Goal: Communication & Community: Answer question/provide support

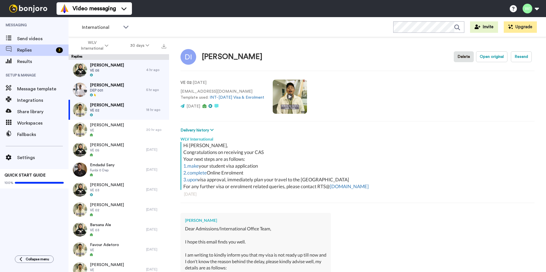
scroll to position [141, 0]
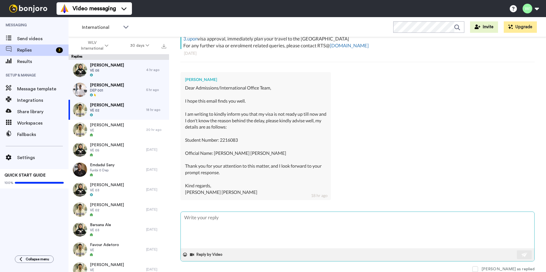
click at [256, 229] on textarea at bounding box center [357, 230] width 353 height 37
type textarea "H"
type textarea "x"
type textarea "Hi"
type textarea "x"
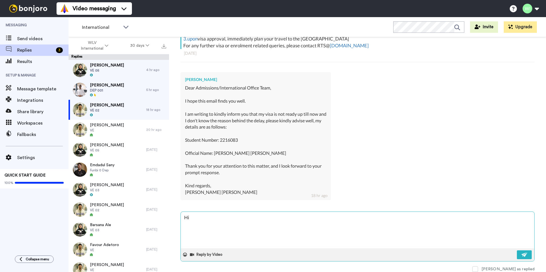
type textarea "Hi,"
type textarea "x"
type textarea "Hi,"
type textarea "x"
type textarea "Hi, p"
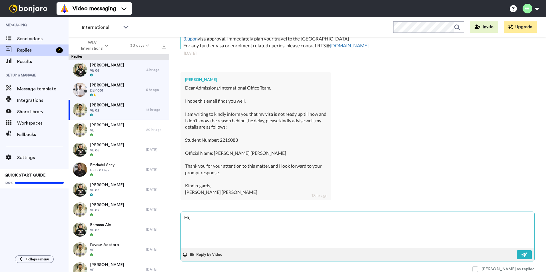
type textarea "x"
type textarea "Hi, pl"
type textarea "x"
type textarea "Hi, ple"
type textarea "x"
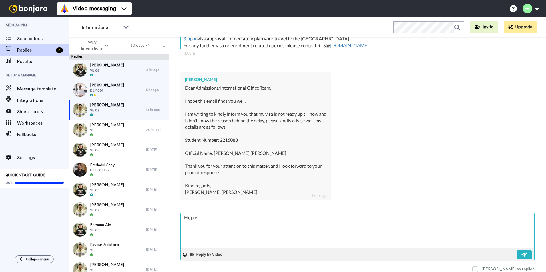
type textarea "Hi, plea"
type textarea "x"
type textarea "Hi, pleas"
type textarea "x"
type textarea "Hi, please"
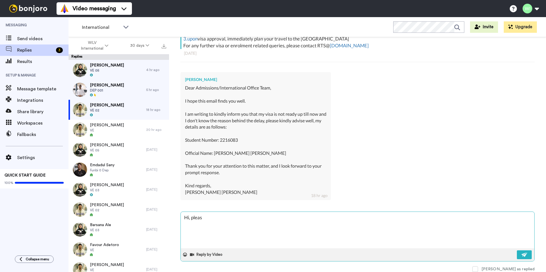
type textarea "x"
type textarea "Hi, please"
type textarea "x"
type textarea "Hi, please e"
type textarea "x"
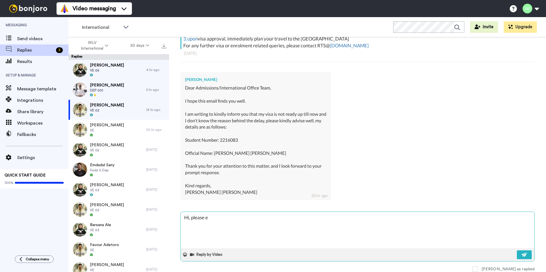
type textarea "Hi, please em"
type textarea "x"
type textarea "Hi, please ema"
type textarea "x"
type textarea "Hi, please emai"
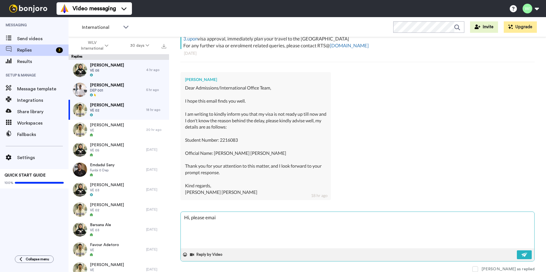
type textarea "x"
type textarea "Hi, please email"
type textarea "x"
type textarea "Hi, please email"
type textarea "x"
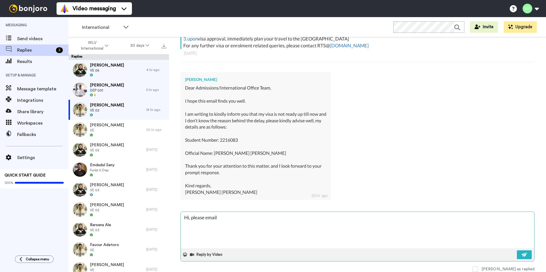
type textarea "Hi, please email R"
type textarea "x"
type textarea "Hi, please email Rt"
type textarea "x"
type textarea "Hi, please email Rts"
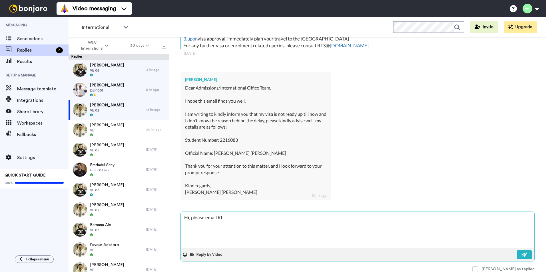
type textarea "x"
type textarea "Hi, please email Rts@"
type textarea "x"
type textarea "Hi, please email Rts@w"
type textarea "x"
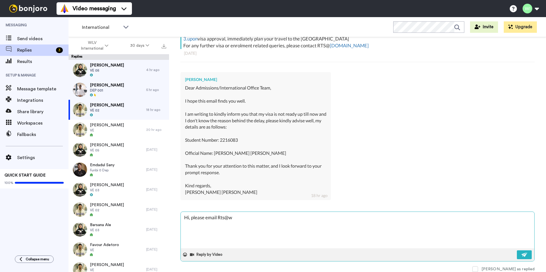
type textarea "Hi, please email Rts@wl"
type textarea "x"
type textarea "Hi, please email Rts@wlv"
type textarea "x"
type textarea "Hi, please email Rts@wlv."
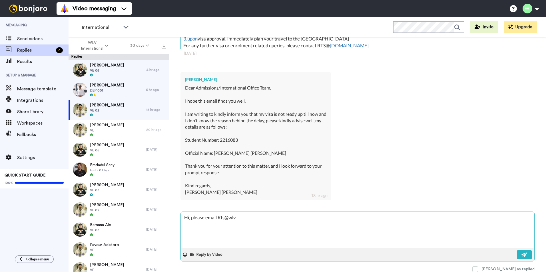
type textarea "x"
type textarea "Hi, please email Rts@wlv.a"
type textarea "x"
type textarea "Hi, please email Rts@wlv.ax"
type textarea "x"
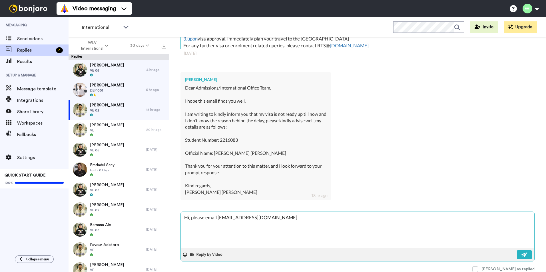
type textarea "Hi, please email Rts@wlv.ax."
type textarea "x"
type textarea "Hi, please email Rts@wlv.ax"
type textarea "x"
type textarea "Hi, please email Rts@wlv.a"
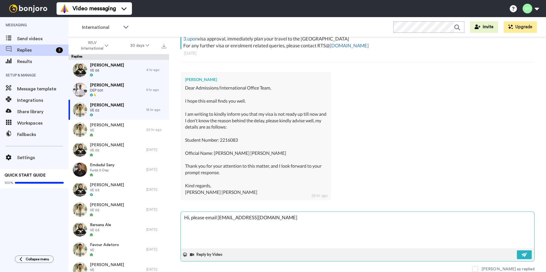
type textarea "x"
type textarea "Hi, please email Rts@wlv.ac"
type textarea "x"
type textarea "Hi, please email Rts@wlv.ac."
type textarea "x"
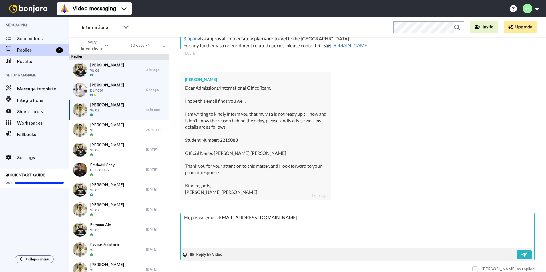
type textarea "Hi, please email Rts@wlv.ac.u"
type textarea "x"
type textarea "Hi, please email Rts@wlv.ac.uk"
type textarea "x"
type textarea "Hi, please email Rts@wlv.ac.uk"
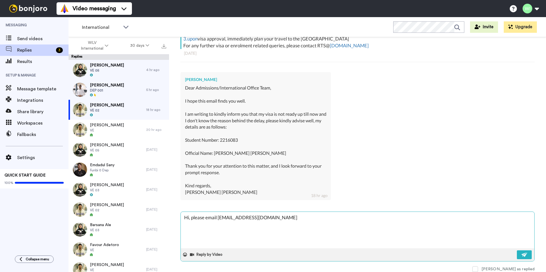
type textarea "x"
type textarea "Hi, please email Rts@wlv.ac.uk t"
type textarea "x"
type textarea "Hi, please email Rts@wlv.ac.uk to"
type textarea "x"
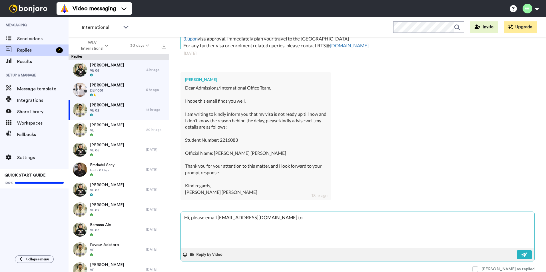
type textarea "Hi, please email Rts@wlv.ac.uk to"
type textarea "x"
type textarea "Hi, please email Rts@wlv.ac.uk to a"
type textarea "x"
type textarea "Hi, please email Rts@wlv.ac.uk to as"
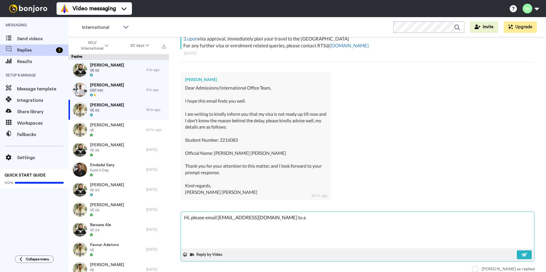
type textarea "x"
type textarea "Hi, please email Rts@wlv.ac.uk to ass"
type textarea "x"
type textarea "Hi, please email Rts@wlv.ac.uk to assi"
type textarea "x"
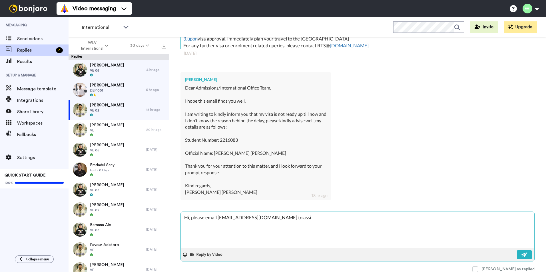
type textarea "Hi, please email Rts@wlv.ac.uk to assis"
type textarea "x"
type textarea "Hi, please email Rts@wlv.ac.uk to assist"
type textarea "x"
type textarea "Hi, please email Rts@wlv.ac.uk to assist"
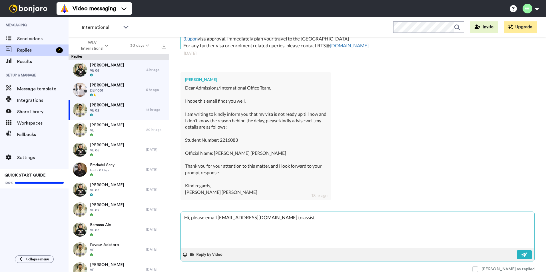
type textarea "x"
type textarea "Hi, please email Rts@wlv.ac.uk to assist y"
type textarea "x"
type textarea "Hi, please email Rts@wlv.ac.uk to assist yo"
type textarea "x"
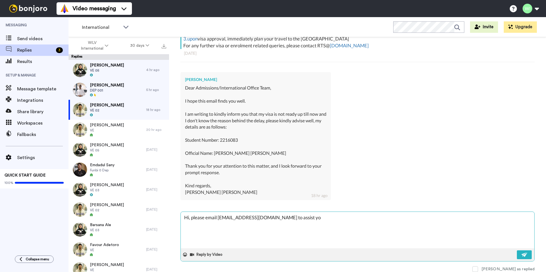
type textarea "Hi, please email Rts@wlv.ac.uk to assist you"
type textarea "x"
type textarea "Hi, please email Rts@wlv.ac.uk to assist you"
type textarea "x"
type textarea "Hi, please email Rts@wlv.ac.uk to assist you f"
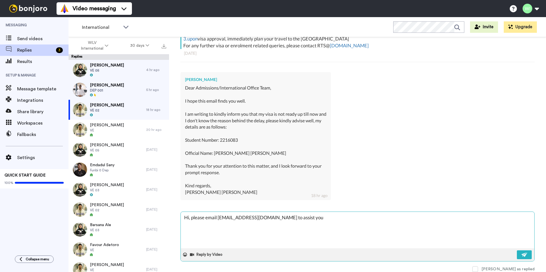
type textarea "x"
type textarea "Hi, please email Rts@wlv.ac.uk to assist you fu"
type textarea "x"
type textarea "Hi, please email Rts@wlv.ac.uk to assist you fur"
type textarea "x"
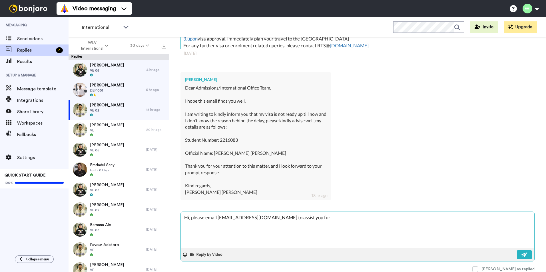
type textarea "Hi, please email Rts@wlv.ac.uk to assist you furt"
type textarea "x"
type textarea "Hi, please email Rts@wlv.ac.uk to assist you furth"
type textarea "x"
type textarea "Hi, please email Rts@wlv.ac.uk to assist you furthe"
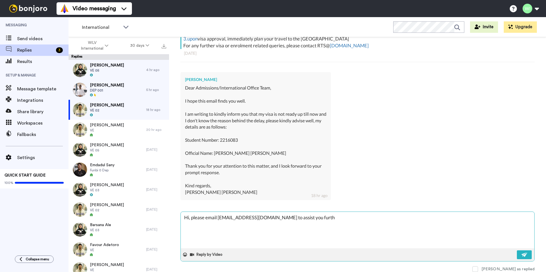
type textarea "x"
type textarea "Hi, please email Rts@wlv.ac.uk to assist you further"
type textarea "x"
type textarea "Hi, please email Rts@wlv.ac.uk to assist you further"
type textarea "x"
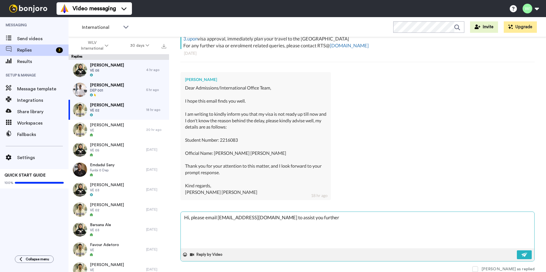
type textarea "Hi, please email Rts@wlv.ac.uk to assist you further w"
type textarea "x"
type textarea "Hi, please email Rts@wlv.ac.uk to assist you further wi"
type textarea "x"
type textarea "Hi, please email Rts@wlv.ac.uk to assist you further wit"
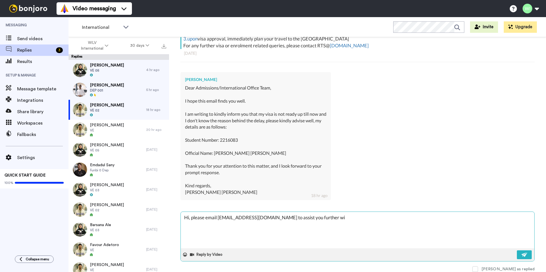
type textarea "x"
type textarea "Hi, please email Rts@wlv.ac.uk to assist you further with"
type textarea "x"
type textarea "Hi, please email Rts@wlv.ac.uk to assist you further with"
type textarea "x"
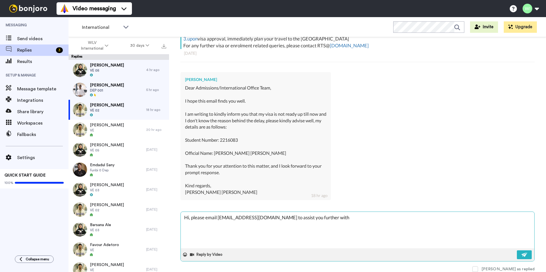
type textarea "Hi, please email Rts@wlv.ac.uk to assist you further with t"
type textarea "x"
type textarea "Hi, please email Rts@wlv.ac.uk to assist you further with th"
type textarea "x"
type textarea "Hi, please email Rts@wlv.ac.uk to assist you further with thi"
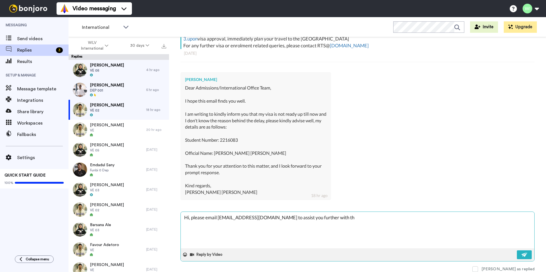
type textarea "x"
type textarea "Hi, please email Rts@wlv.ac.uk to assist you further with this"
type textarea "x"
type textarea "Hi, please email Rts@wlv.ac.uk to assist you further with this"
type textarea "x"
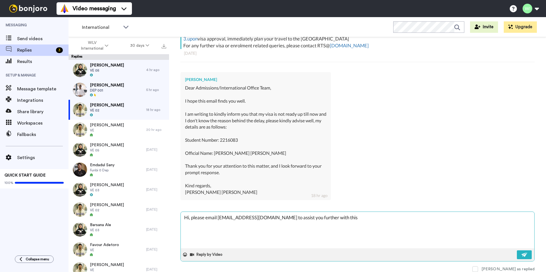
type textarea "Hi, please email Rts@wlv.ac.uk to assist you further with this q"
type textarea "x"
type textarea "Hi, please email Rts@wlv.ac.uk to assist you further with this qu"
type textarea "x"
type textarea "Hi, please email Rts@wlv.ac.uk to assist you further with this que"
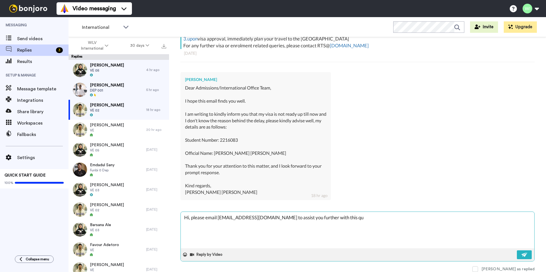
type textarea "x"
type textarea "Hi, please email Rts@wlv.ac.uk to assist you further with this quer"
type textarea "x"
type textarea "Hi, please email Rts@wlv.ac.uk to assist you further with this query"
type textarea "x"
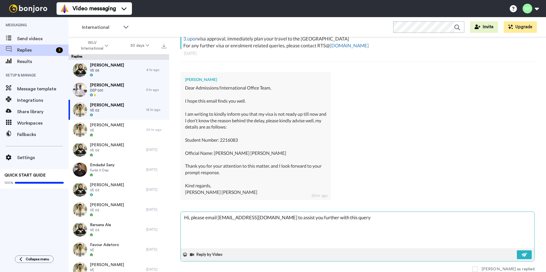
type textarea "Hi, please email Rts@wlv.ac.uk to assist you further with this query"
type textarea "x"
type textarea "Hi, please email Rts@wlv.ac.uk to assist you further with this query p"
type textarea "x"
type textarea "Hi, please email Rts@wlv.ac.uk to assist you further with this query pl"
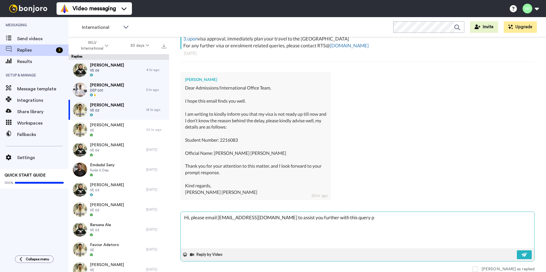
type textarea "x"
type textarea "Hi, please email Rts@wlv.ac.uk to assist you further with this query ple"
type textarea "x"
type textarea "Hi, please email Rts@wlv.ac.uk to assist you further with this query plea"
type textarea "x"
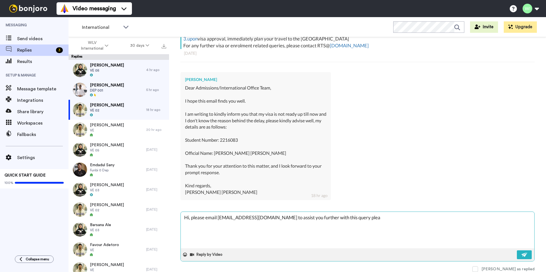
type textarea "Hi, please email Rts@wlv.ac.uk to assist you further with this query pleas"
type textarea "x"
type textarea "Hi, please email Rts@wlv.ac.uk to assist you further with this query please"
type textarea "x"
type textarea "Hi, please email Rts@wlv.ac.uk to assist you further with this query please."
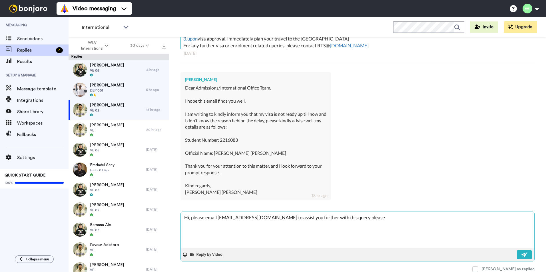
type textarea "x"
type textarea "Hi, please email Rts@wlv.ac.uk to assist you further with this query please."
type textarea "x"
type textarea "Hi, please email Rts@wlv.ac.uk to assist you further with this query please."
click at [521, 260] on div "Reply by Video" at bounding box center [357, 255] width 353 height 13
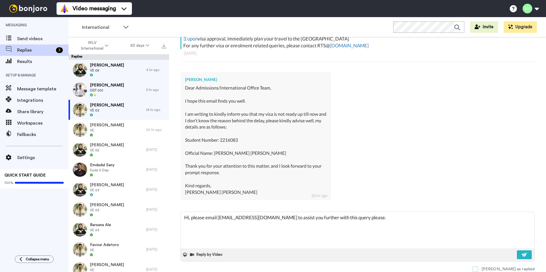
click at [478, 268] on span at bounding box center [475, 270] width 6 height 6
click at [521, 255] on img at bounding box center [524, 255] width 6 height 5
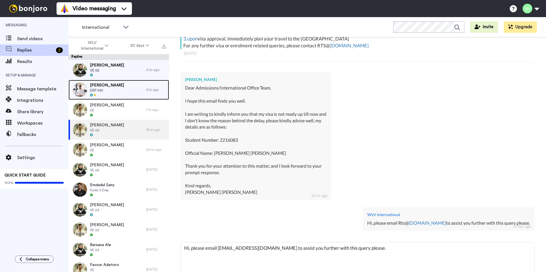
click at [124, 94] on div "Gaurav Poudel DEP 001" at bounding box center [108, 90] width 78 height 20
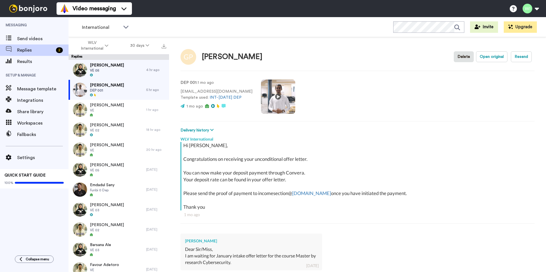
type textarea "x"
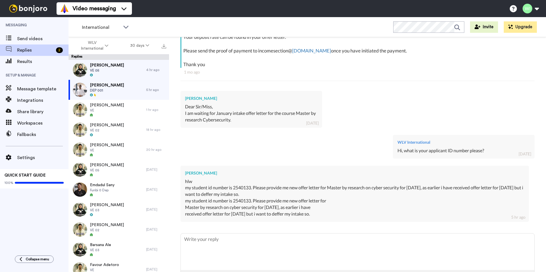
scroll to position [164, 0]
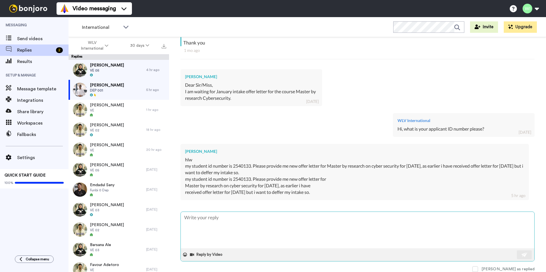
click at [229, 225] on textarea at bounding box center [357, 230] width 353 height 37
type textarea "H"
type textarea "x"
type textarea "Hi"
type textarea "x"
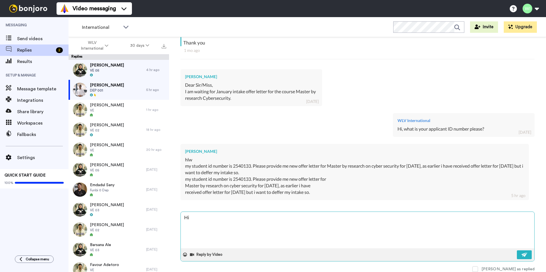
type textarea "Hi,"
type textarea "x"
type textarea "Hi,"
type textarea "x"
type textarea "Hi, h"
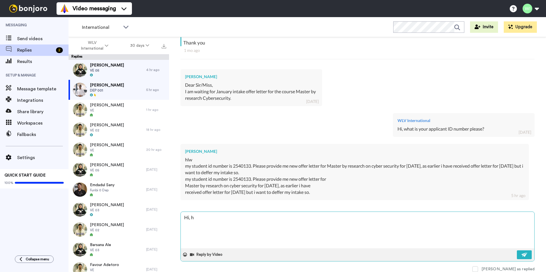
type textarea "x"
type textarea "Hi, ha"
type textarea "x"
type textarea "Hi, hav"
type textarea "x"
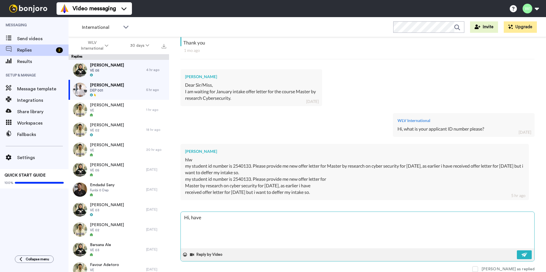
type textarea "Hi, have"
type textarea "x"
type textarea "Hi, have y"
type textarea "x"
type textarea "Hi, have yo"
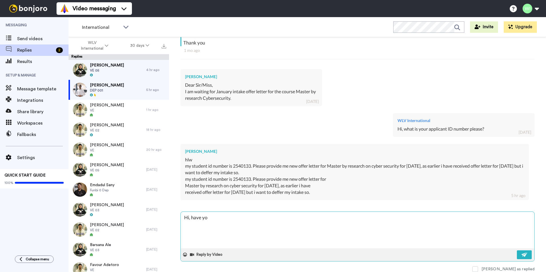
type textarea "x"
type textarea "Hi, have you"
type textarea "x"
type textarea "Hi, have you"
type textarea "x"
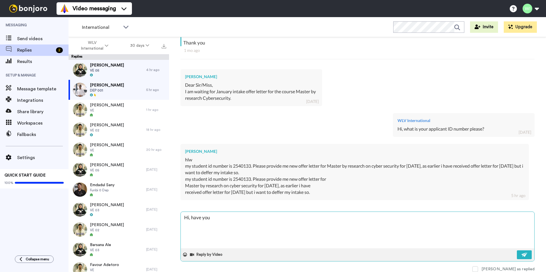
type textarea "Hi, have you a"
type textarea "x"
type textarea "Hi, have you ap"
type textarea "x"
type textarea "Hi, have you app"
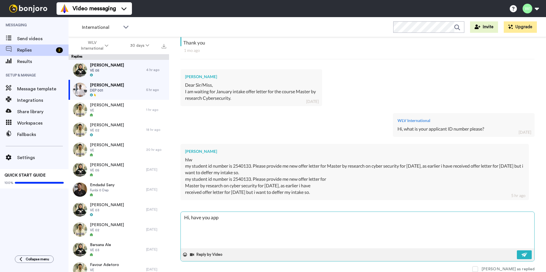
type textarea "x"
type textarea "Hi, have you appl"
type textarea "x"
type textarea "Hi, have you appli"
type textarea "x"
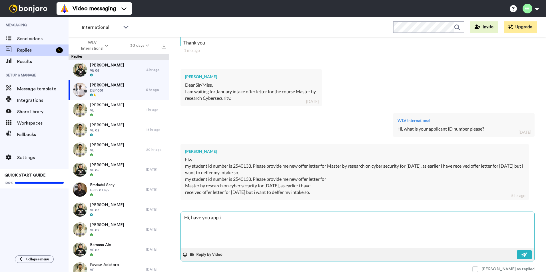
type textarea "Hi, have you applid"
type textarea "x"
click at [522, 253] on img at bounding box center [524, 255] width 6 height 5
click at [478, 270] on span at bounding box center [475, 270] width 6 height 6
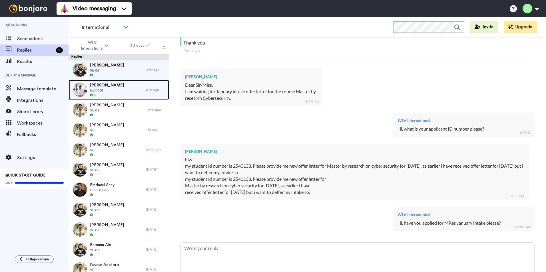
click at [114, 87] on span "[PERSON_NAME]" at bounding box center [107, 86] width 34 height 6
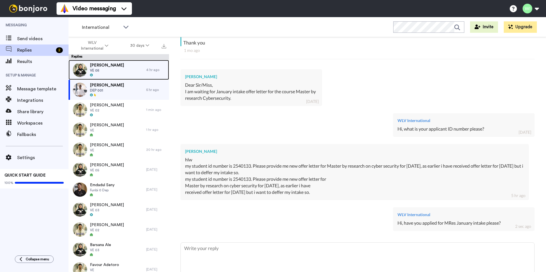
click at [105, 69] on span "VE 05" at bounding box center [107, 70] width 34 height 5
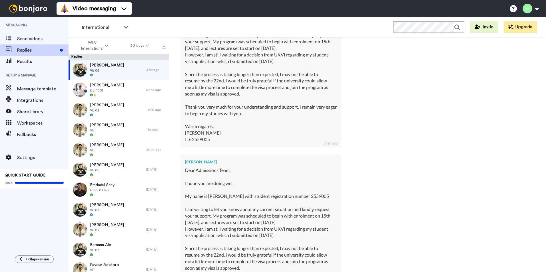
scroll to position [429, 0]
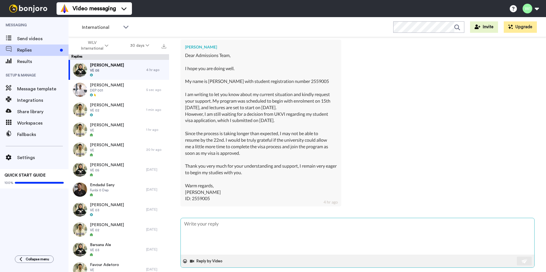
click at [228, 218] on textarea at bounding box center [357, 236] width 353 height 37
click at [221, 228] on textarea at bounding box center [357, 236] width 353 height 37
click at [300, 223] on textarea "Hello, please email Rts@wlv.ac.uk to assist y" at bounding box center [357, 236] width 353 height 37
click at [254, 218] on textarea "Hello, please email Rts@wlv.ac.uk to assist you further with this please." at bounding box center [357, 236] width 353 height 37
click at [521, 259] on img at bounding box center [524, 261] width 6 height 5
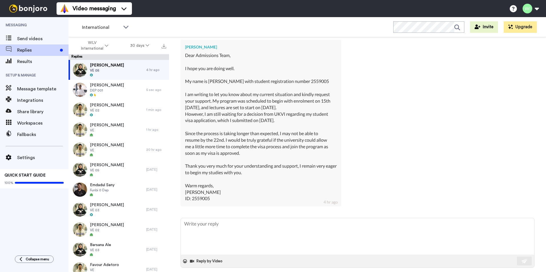
click at [478, 272] on span at bounding box center [475, 276] width 6 height 6
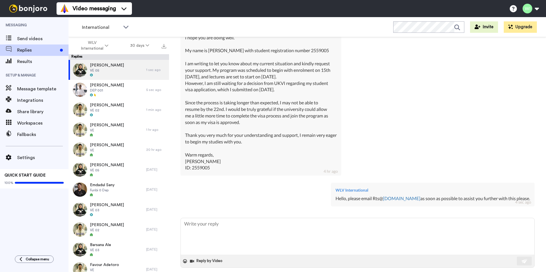
scroll to position [374, 0]
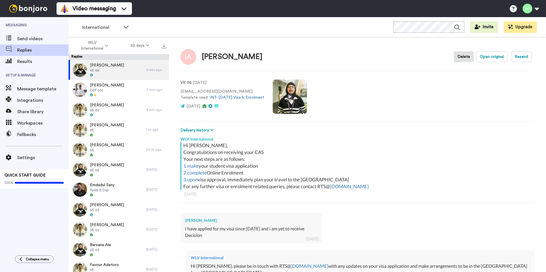
type textarea "x"
